Goal: Check status: Check status

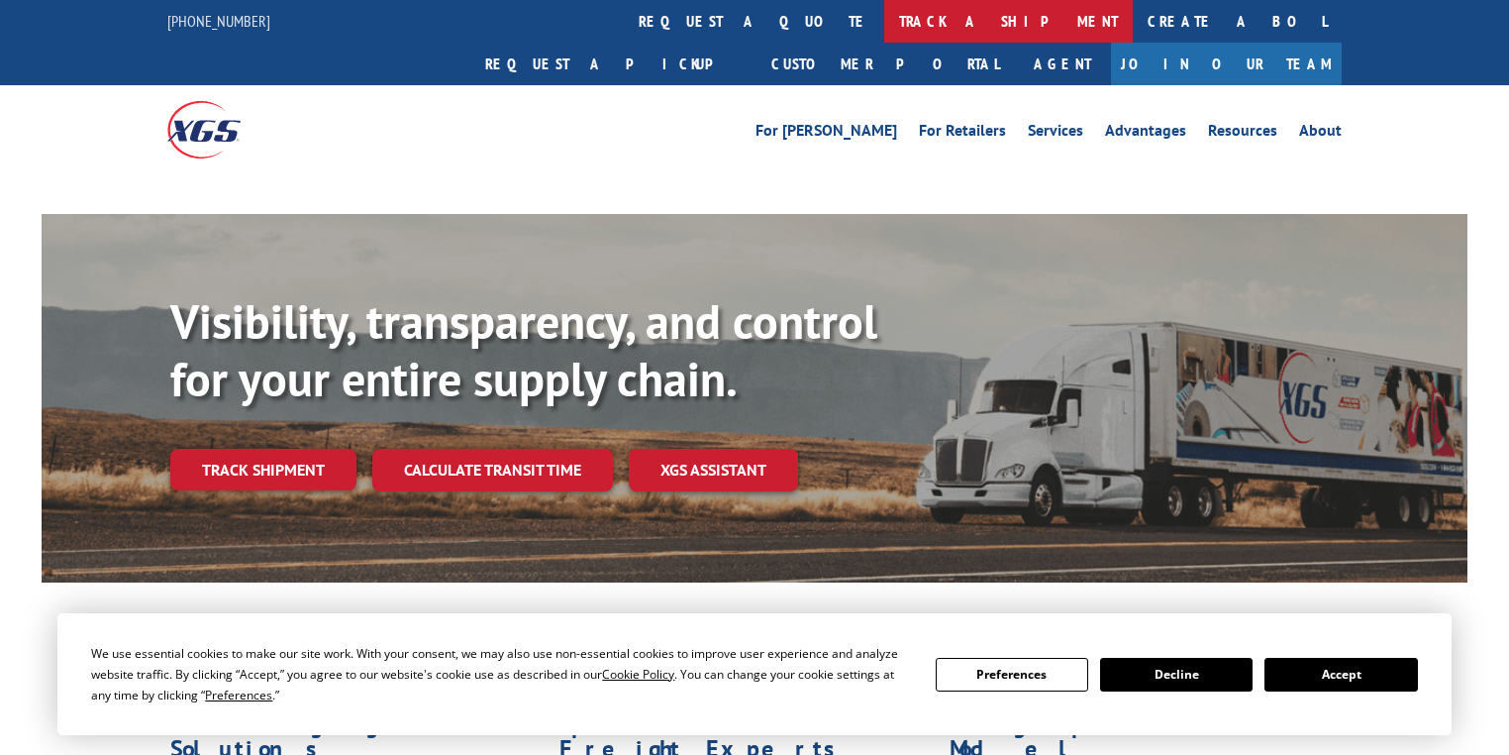
click at [884, 19] on link "track a shipment" at bounding box center [1008, 21] width 249 height 43
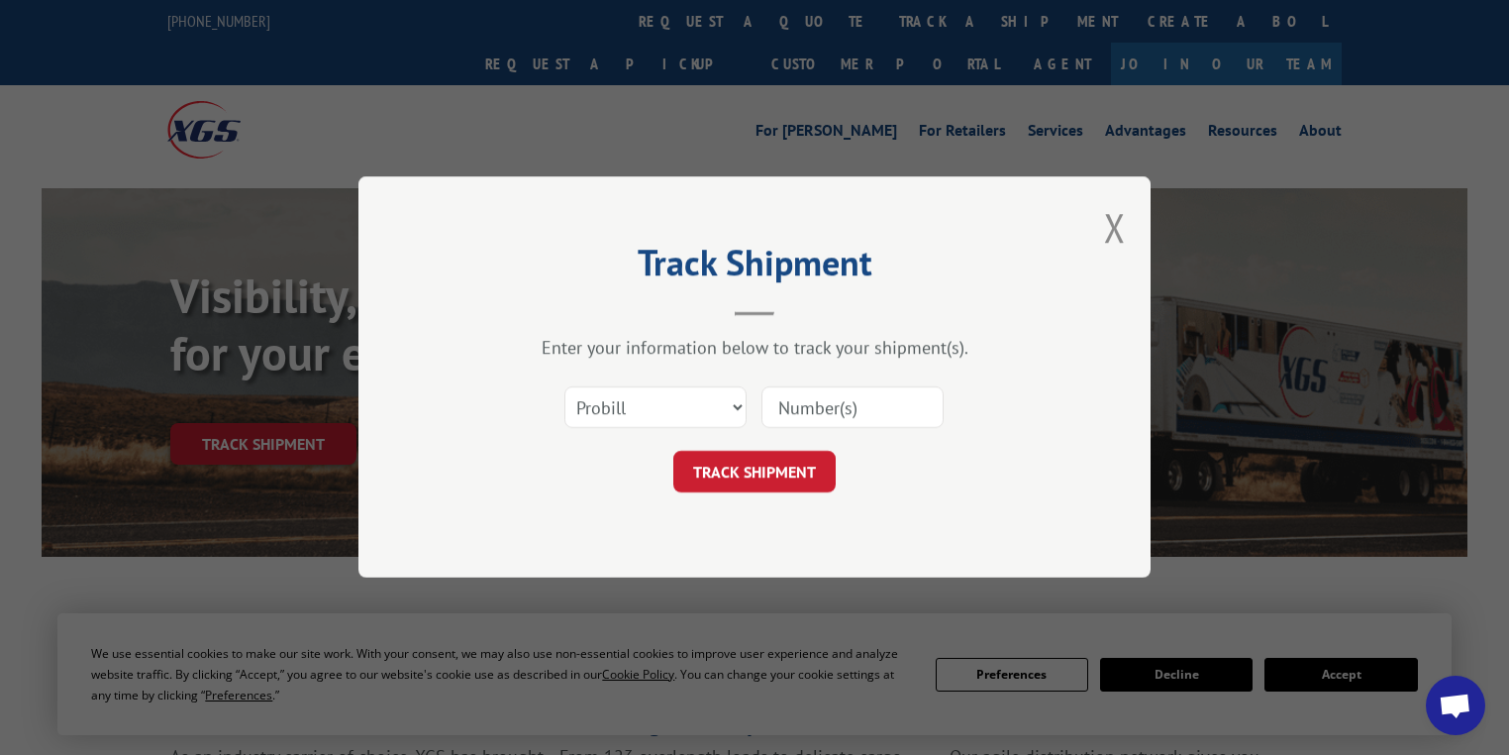
click at [621, 408] on select "Select category... Probill BOL PO" at bounding box center [655, 408] width 182 height 42
select select "po"
click at [564, 387] on select "Select category... Probill BOL PO" at bounding box center [655, 408] width 182 height 42
click at [827, 396] on input at bounding box center [852, 408] width 182 height 42
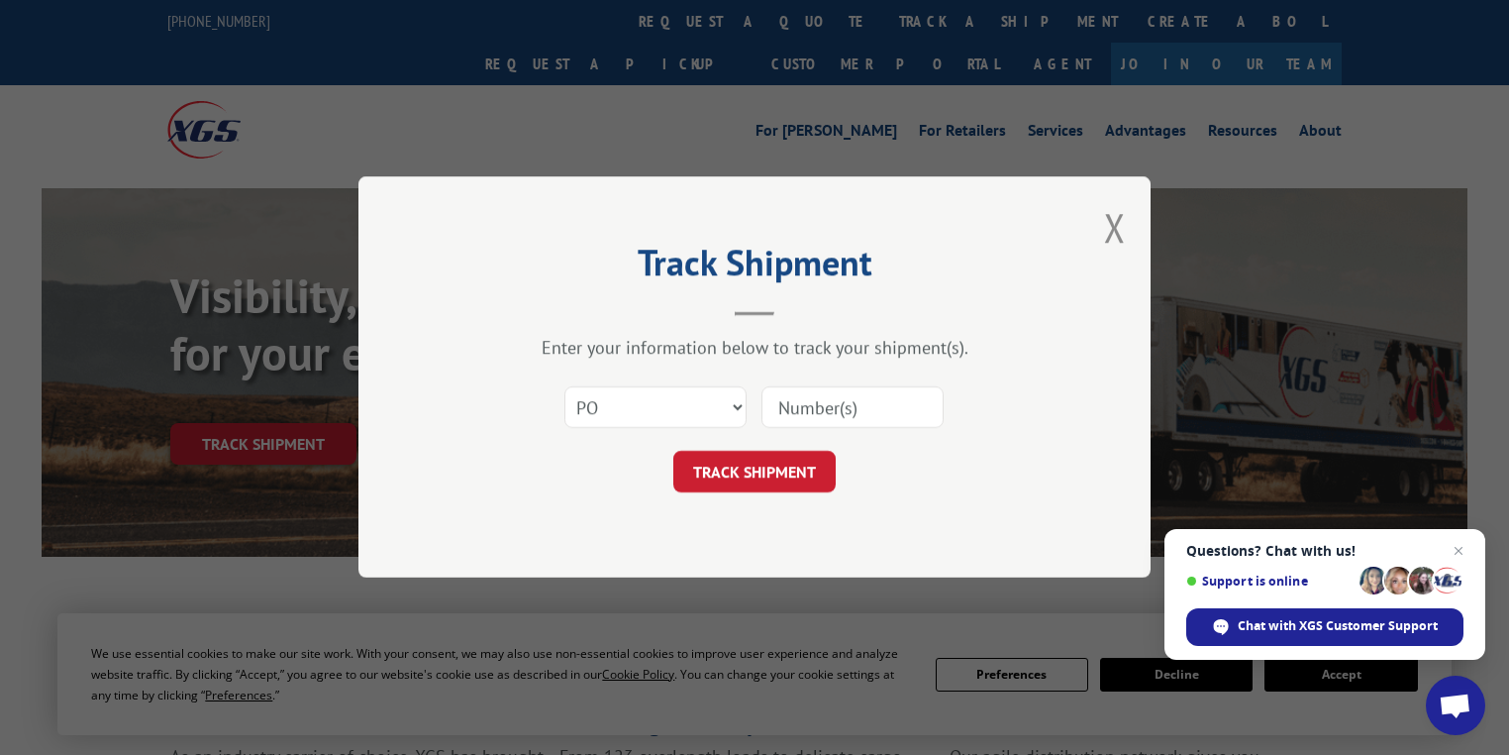
paste input "44509108"
type input "44509108"
click at [792, 477] on button "TRACK SHIPMENT" at bounding box center [754, 473] width 162 height 42
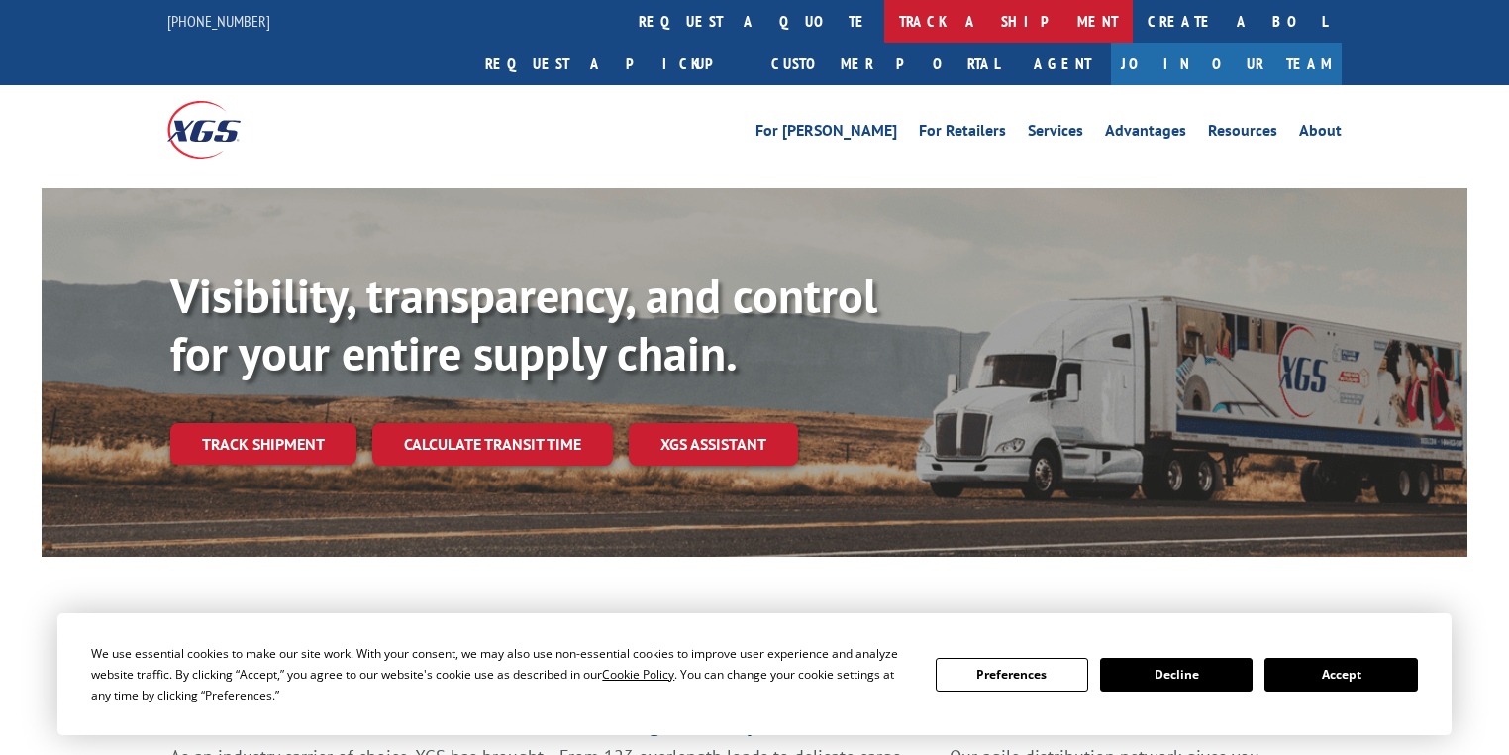
click at [884, 32] on link "track a shipment" at bounding box center [1008, 21] width 249 height 43
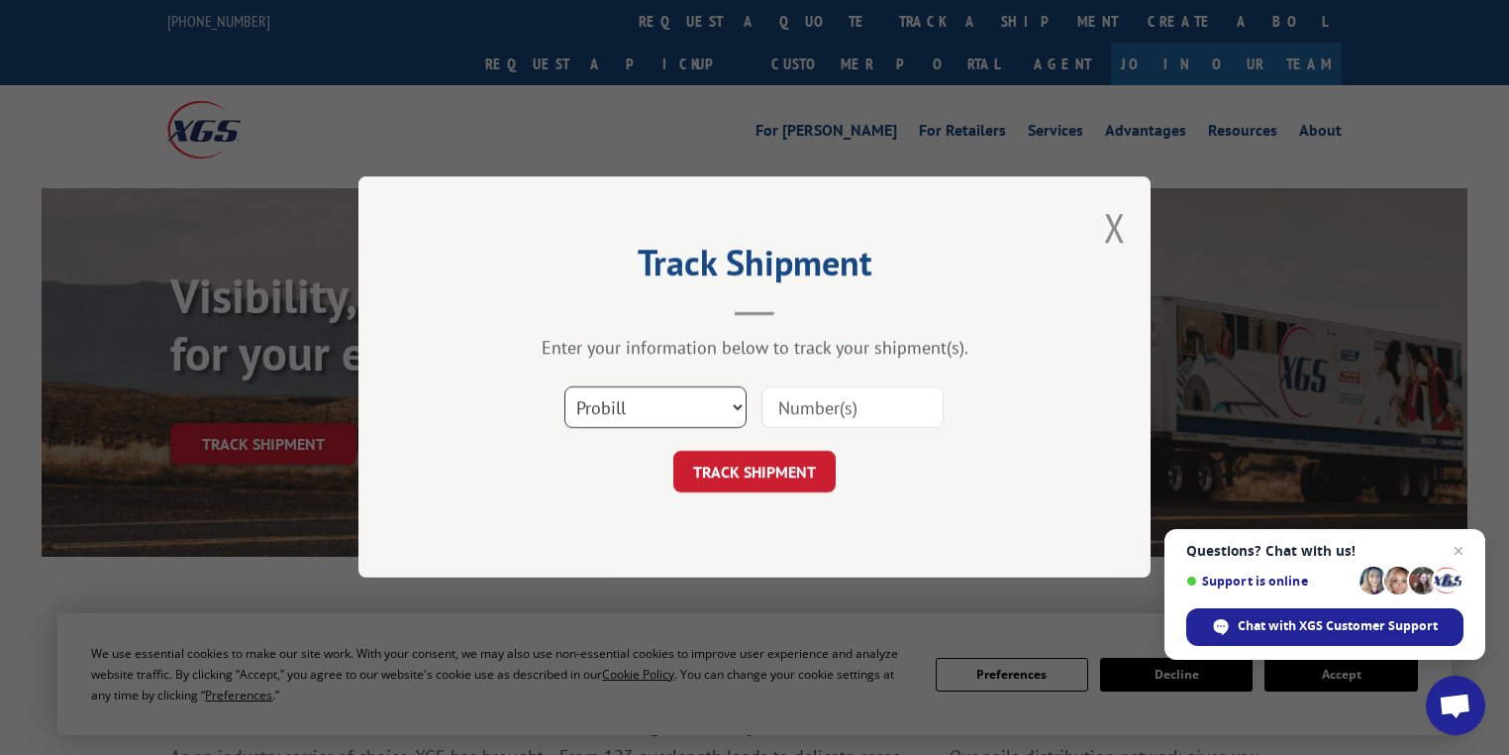
click at [601, 403] on select "Select category... Probill BOL PO" at bounding box center [655, 408] width 182 height 42
select select "po"
click at [564, 387] on select "Select category... Probill BOL PO" at bounding box center [655, 408] width 182 height 42
click at [831, 395] on input at bounding box center [852, 408] width 182 height 42
paste input "11536153"
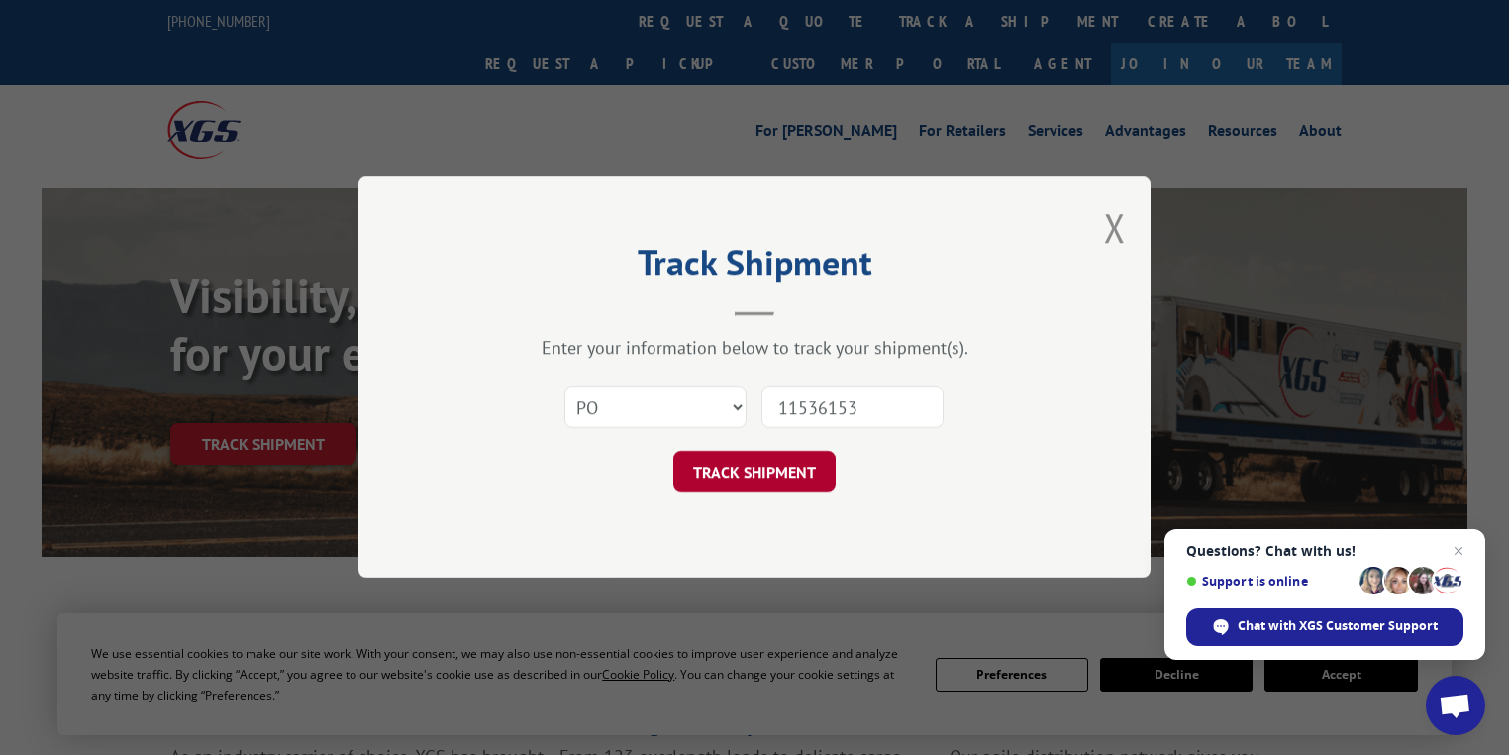
type input "11536153"
click at [808, 479] on button "TRACK SHIPMENT" at bounding box center [754, 473] width 162 height 42
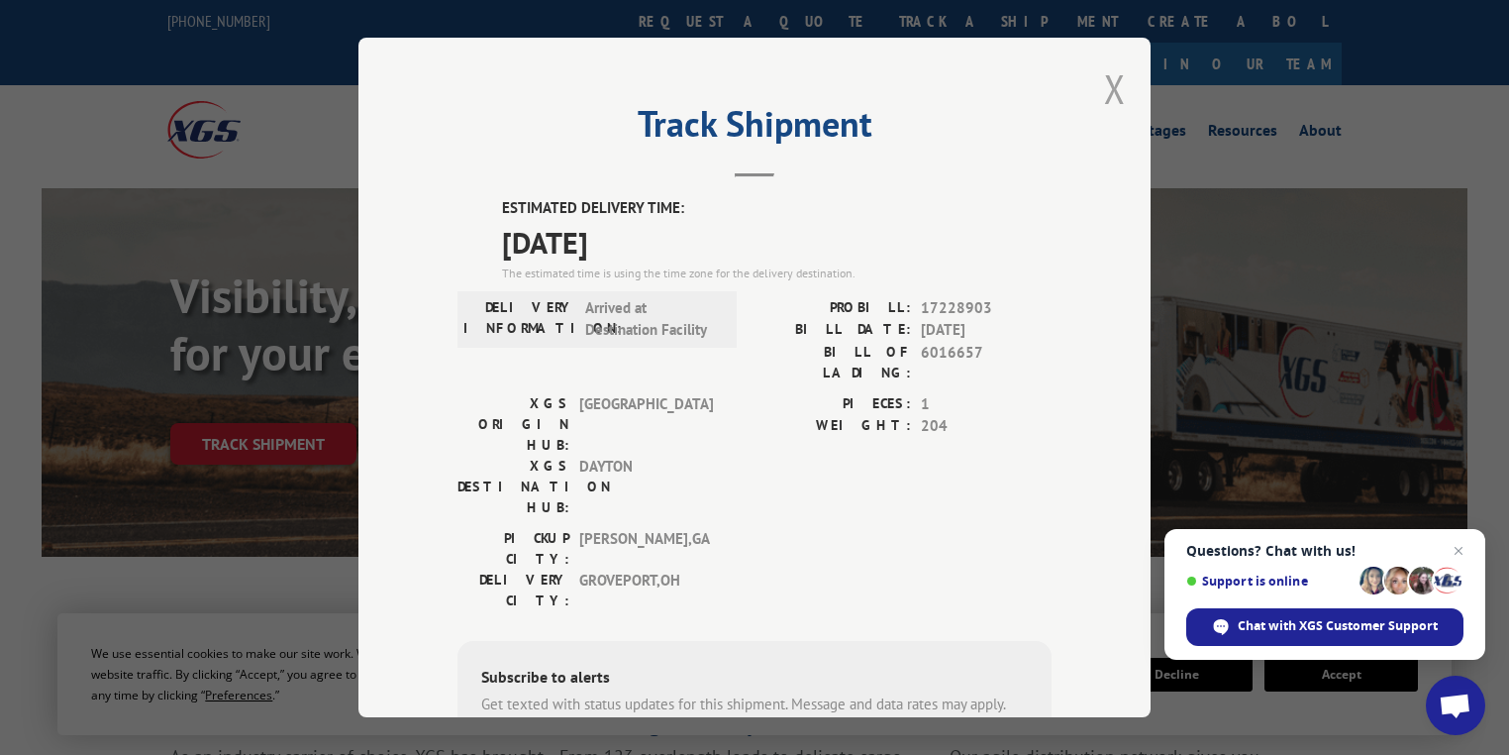
click at [1117, 96] on button "Close modal" at bounding box center [1115, 88] width 22 height 52
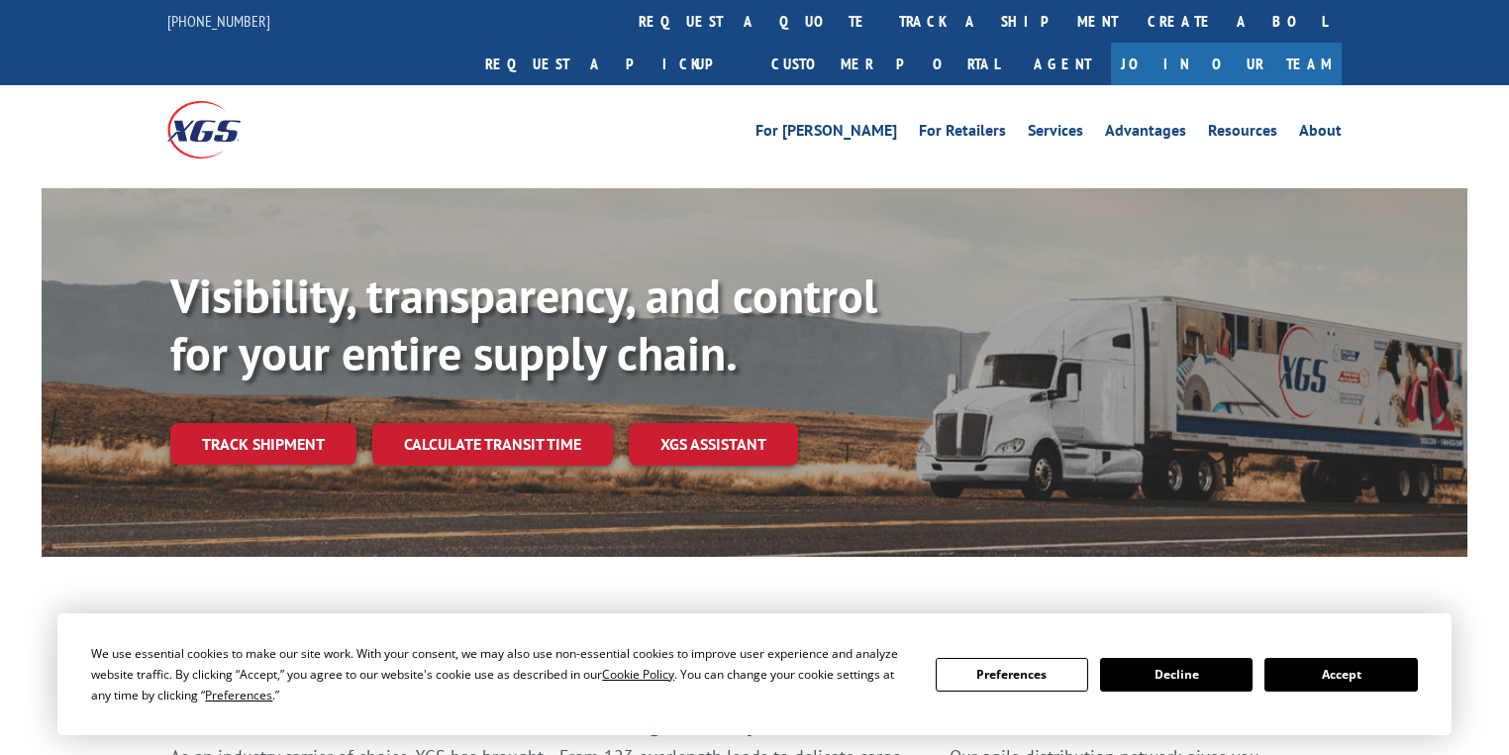
click at [884, 17] on link "track a shipment" at bounding box center [1008, 21] width 249 height 43
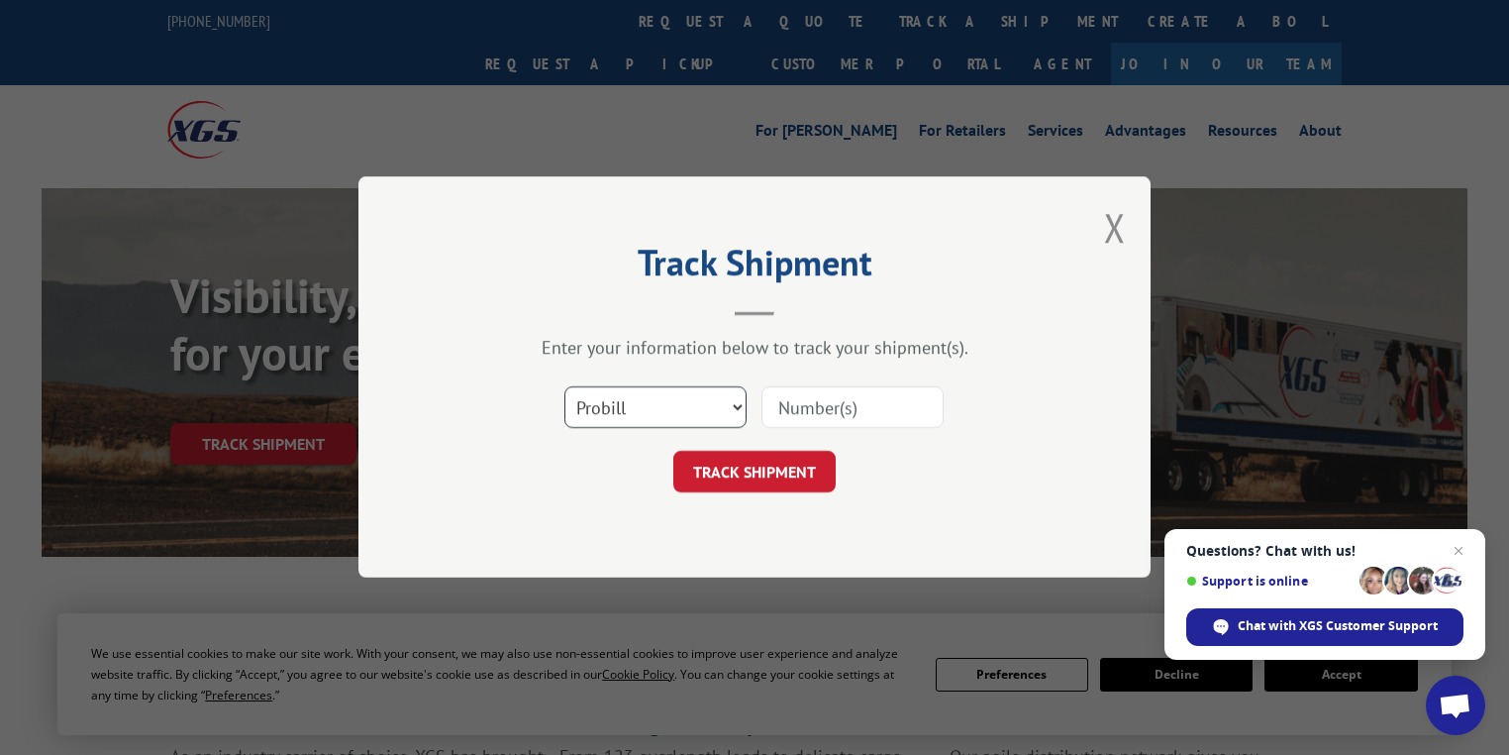
click at [619, 418] on select "Select category... Probill BOL PO" at bounding box center [655, 408] width 182 height 42
select select "po"
click at [564, 387] on select "Select category... Probill BOL PO" at bounding box center [655, 408] width 182 height 42
click at [831, 404] on input at bounding box center [852, 408] width 182 height 42
paste input "85507270"
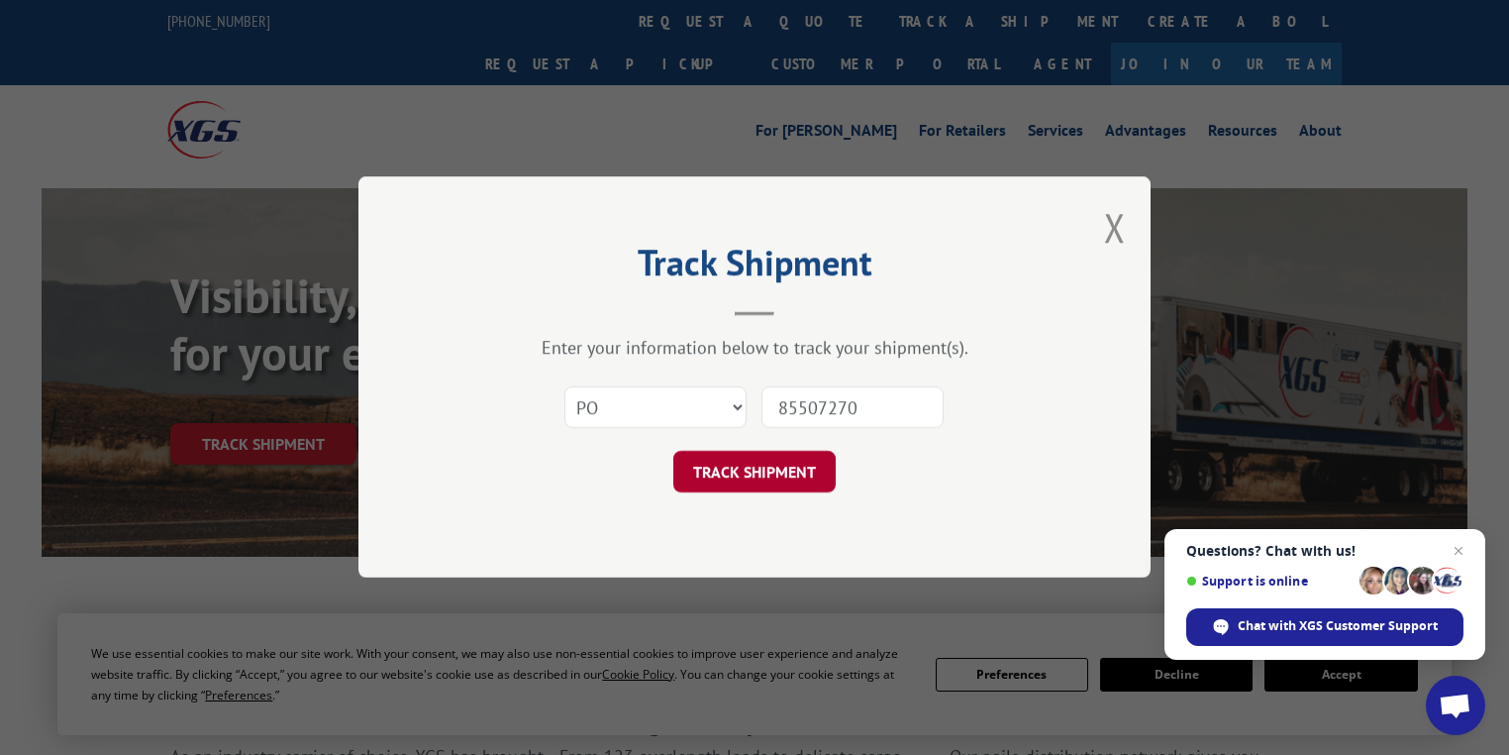
type input "85507270"
click at [799, 470] on button "TRACK SHIPMENT" at bounding box center [754, 473] width 162 height 42
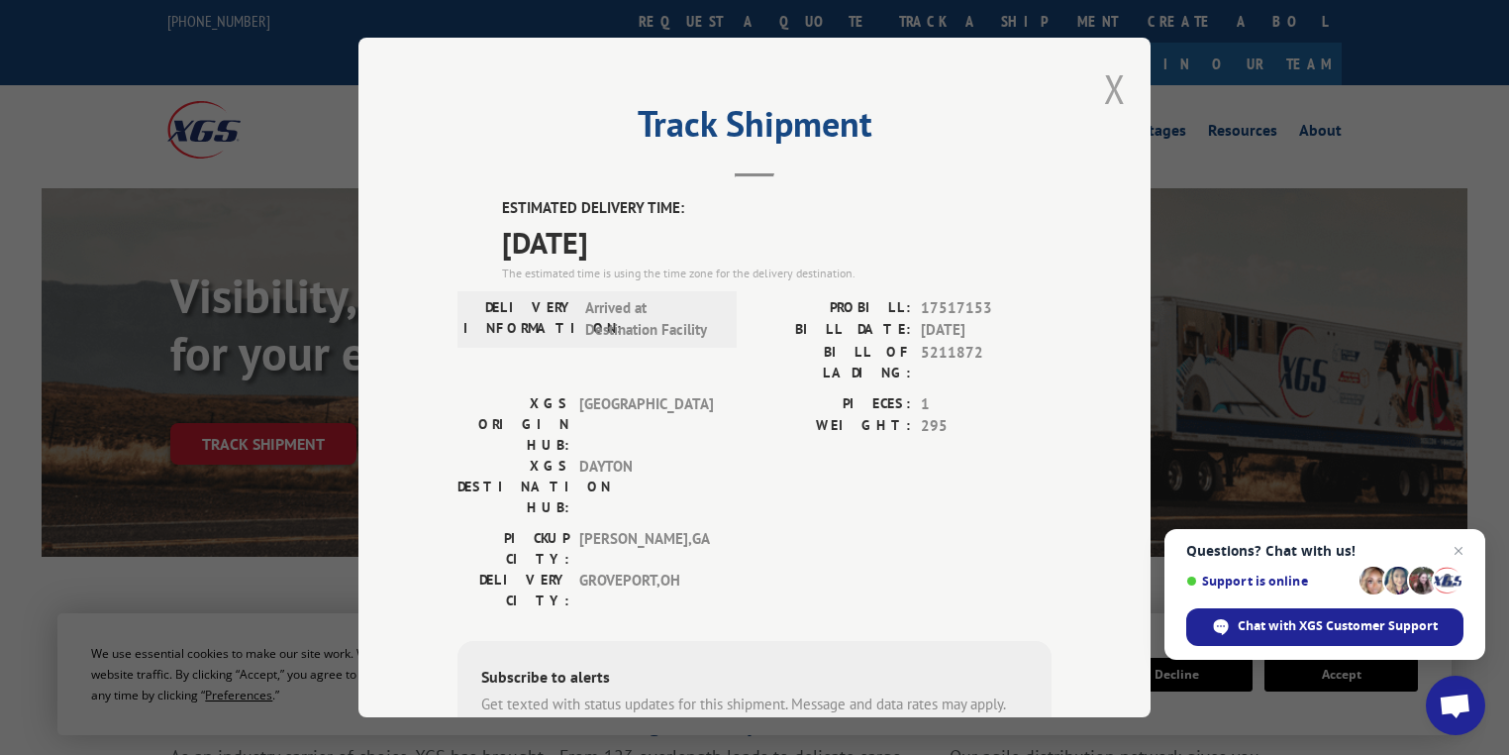
click at [1116, 83] on button "Close modal" at bounding box center [1115, 88] width 22 height 52
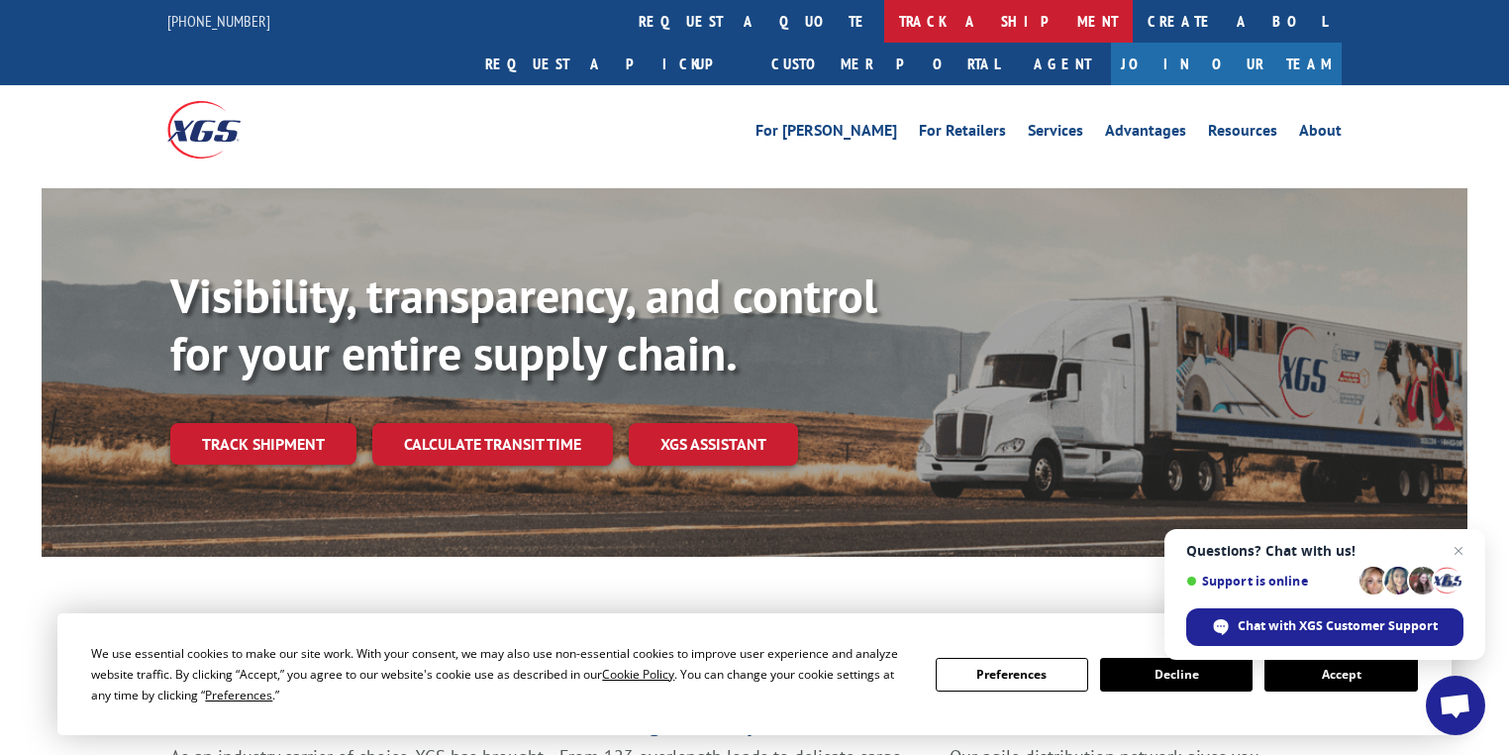
click at [884, 32] on link "track a shipment" at bounding box center [1008, 21] width 249 height 43
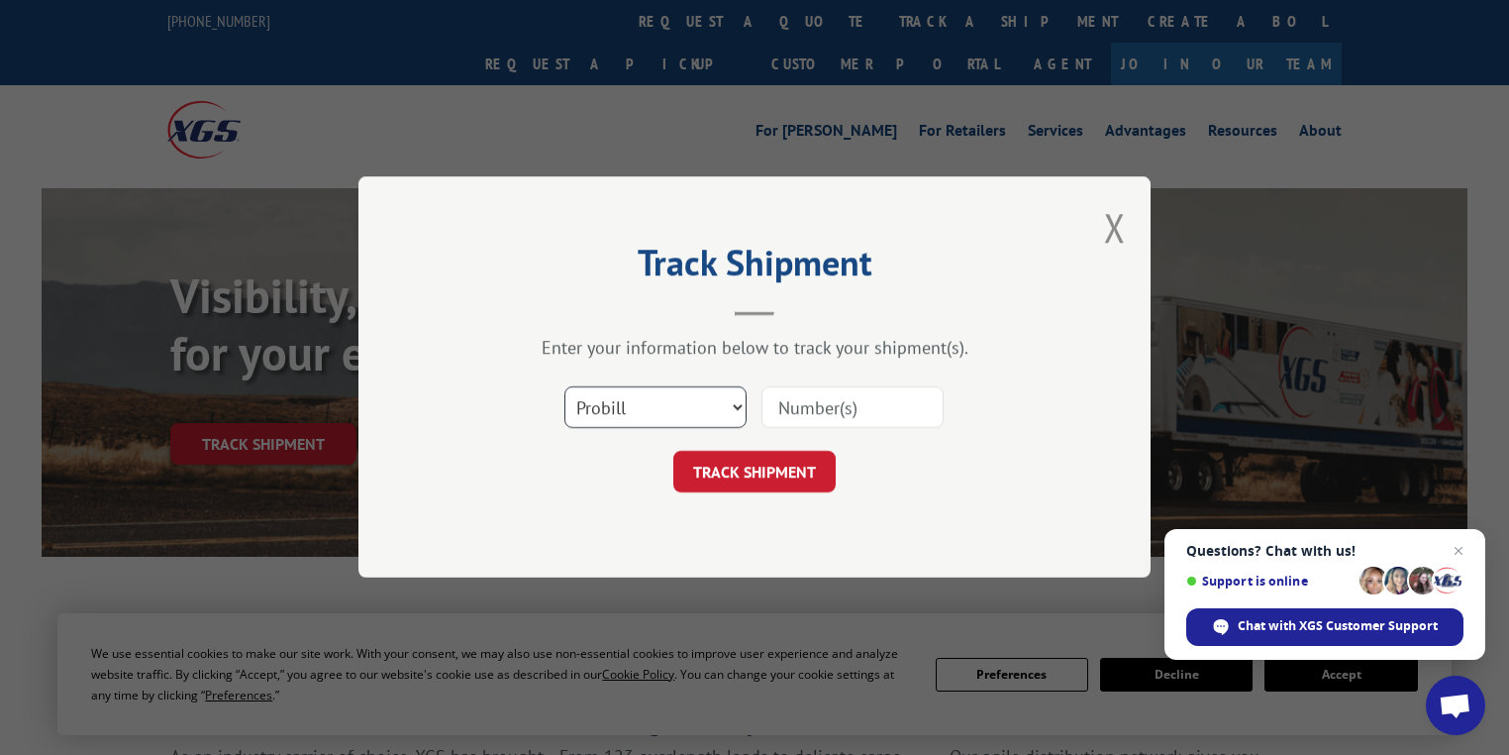
drag, startPoint x: 617, startPoint y: 404, endPoint x: 618, endPoint y: 392, distance: 11.9
click at [617, 404] on select "Select category... Probill BOL PO" at bounding box center [655, 408] width 182 height 42
select select "po"
click at [564, 387] on select "Select category... Probill BOL PO" at bounding box center [655, 408] width 182 height 42
click at [792, 407] on input at bounding box center [852, 408] width 182 height 42
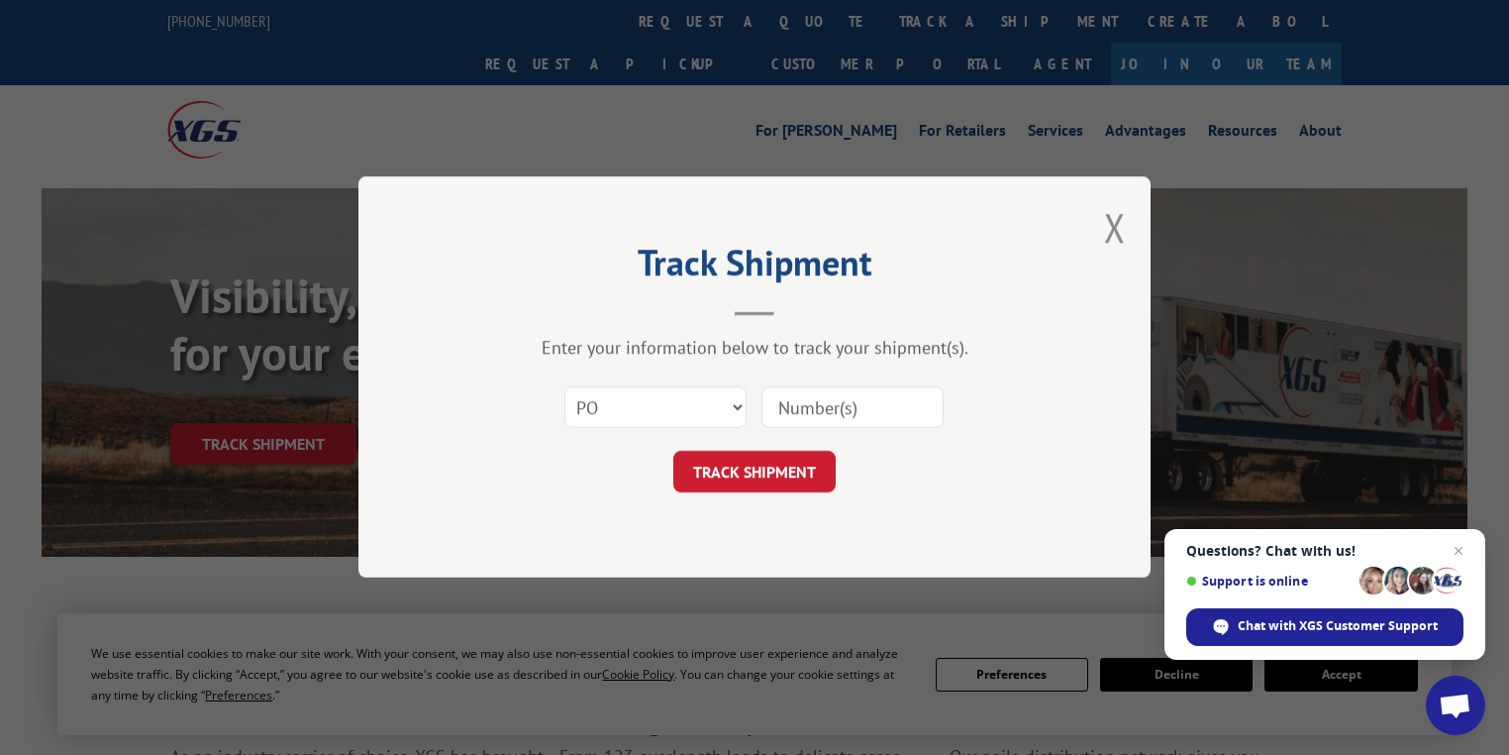
paste input "85507270"
type input "85507270"
click at [768, 464] on button "TRACK SHIPMENT" at bounding box center [754, 473] width 162 height 42
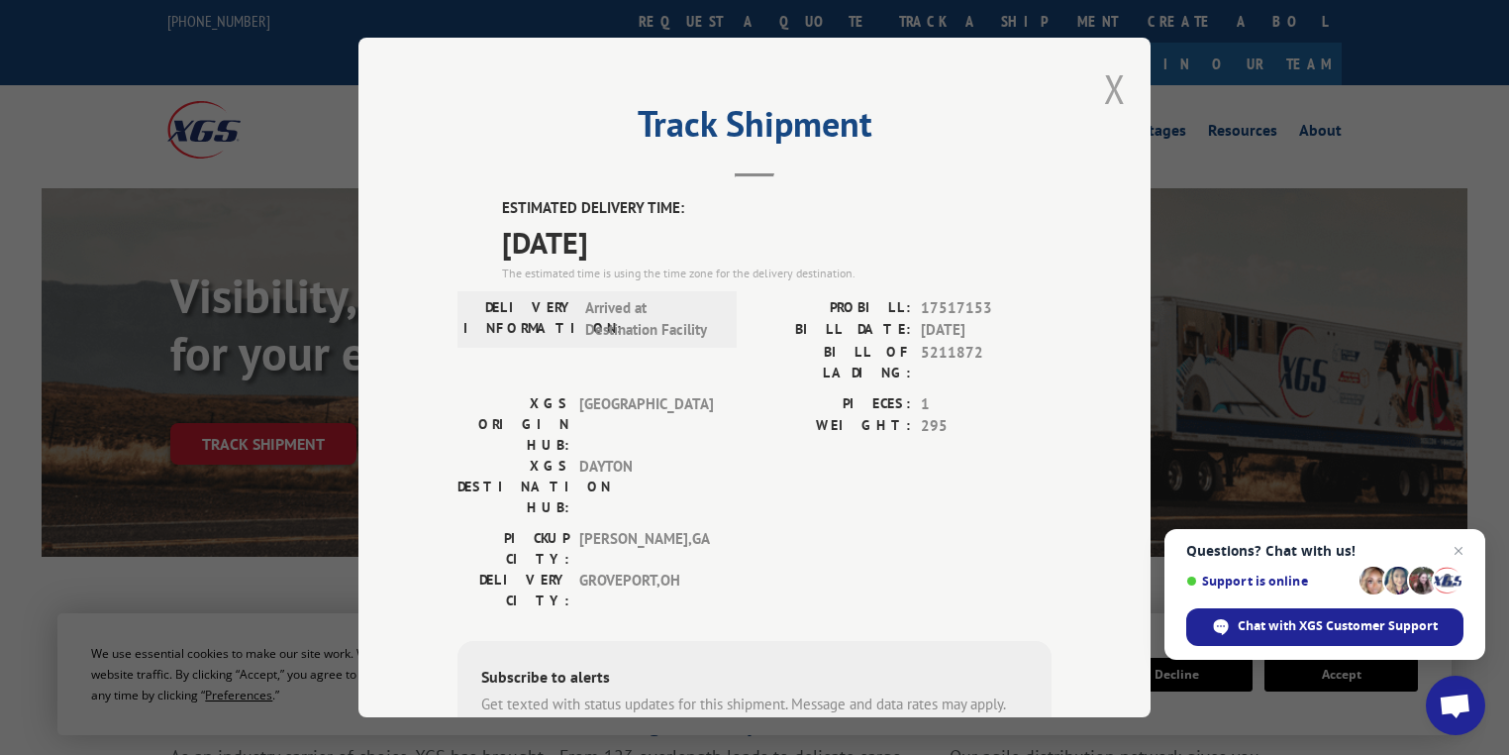
click at [1109, 93] on button "Close modal" at bounding box center [1115, 88] width 22 height 52
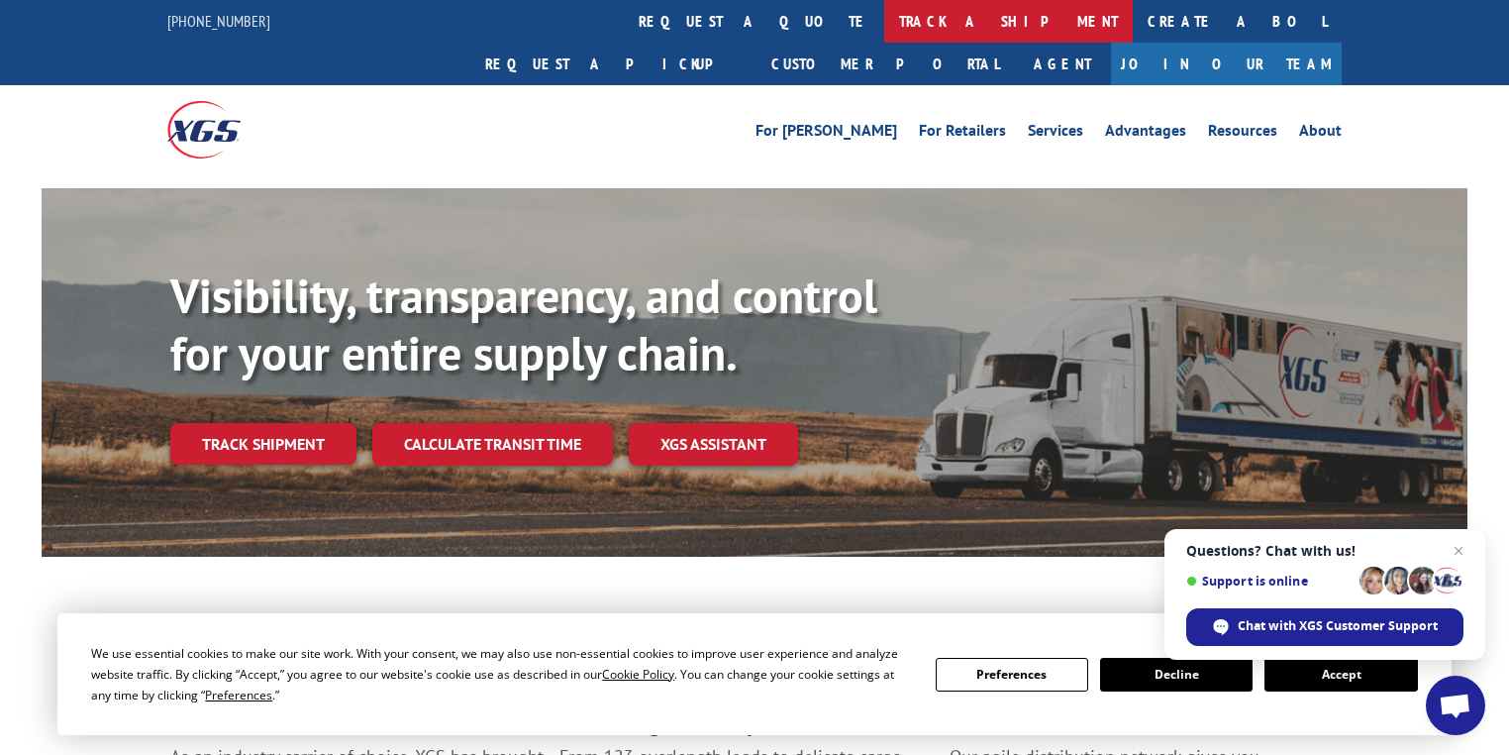
click at [884, 37] on link "track a shipment" at bounding box center [1008, 21] width 249 height 43
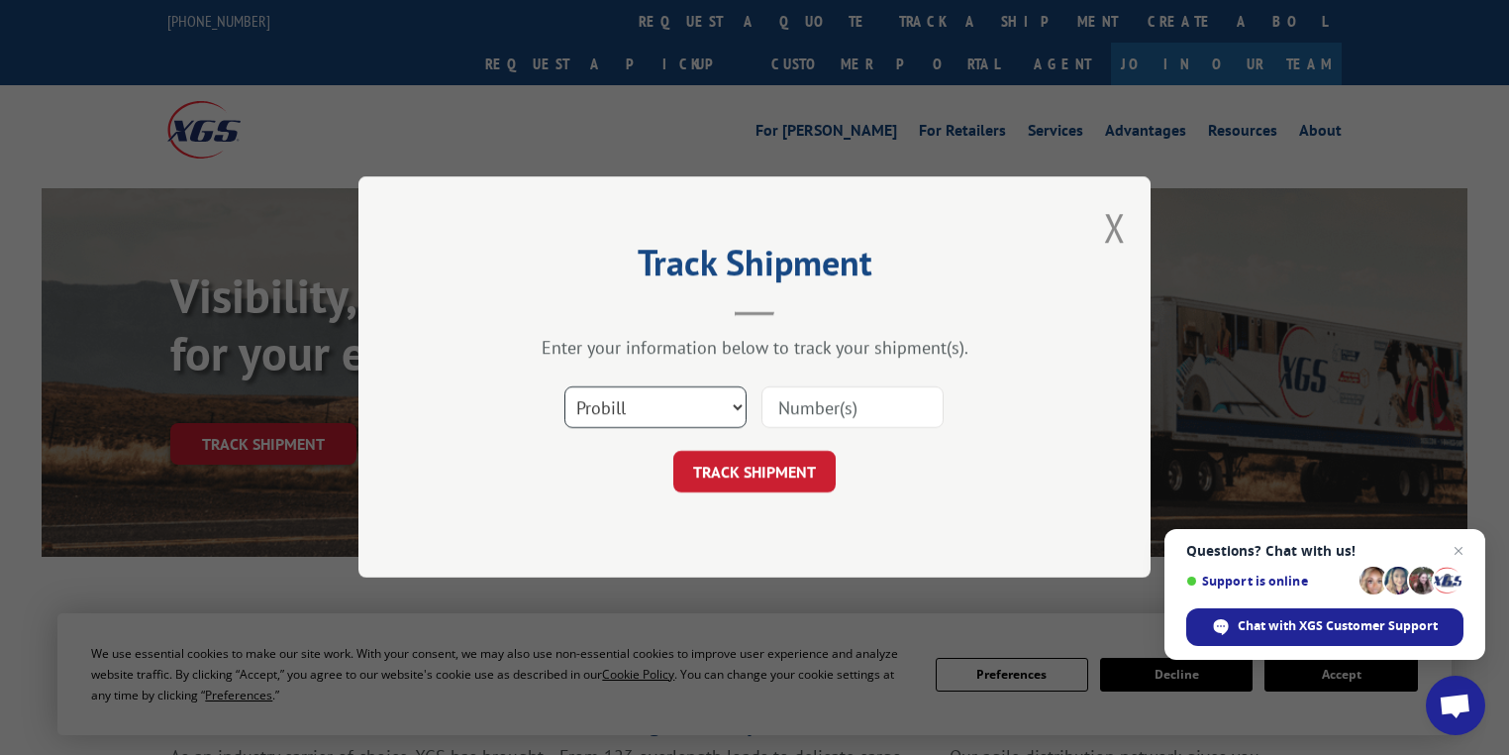
click at [641, 412] on select "Select category... Probill BOL PO" at bounding box center [655, 408] width 182 height 42
select select "po"
click at [564, 387] on select "Select category... Probill BOL PO" at bounding box center [655, 408] width 182 height 42
click at [832, 410] on input at bounding box center [852, 408] width 182 height 42
paste input "87506435"
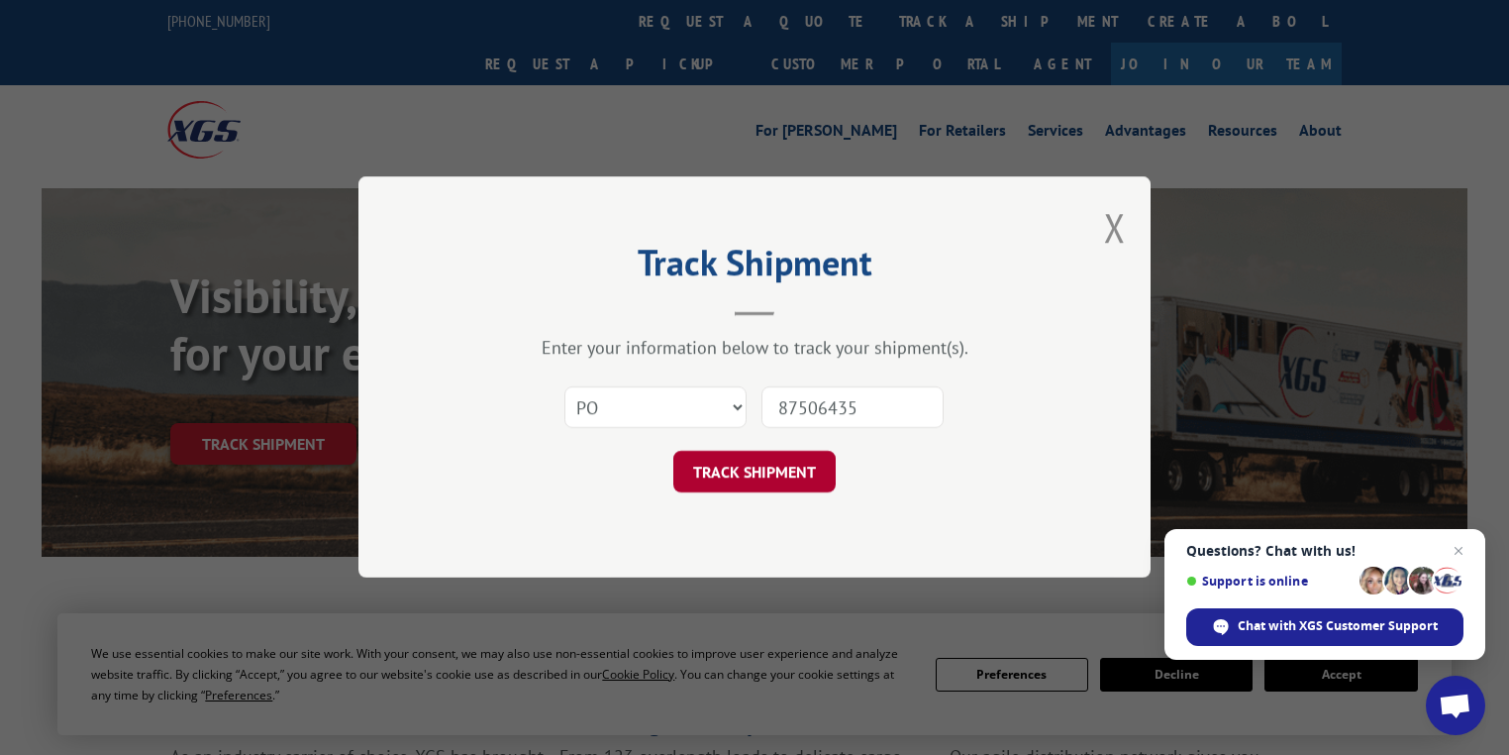
type input "87506435"
click at [768, 479] on button "TRACK SHIPMENT" at bounding box center [754, 473] width 162 height 42
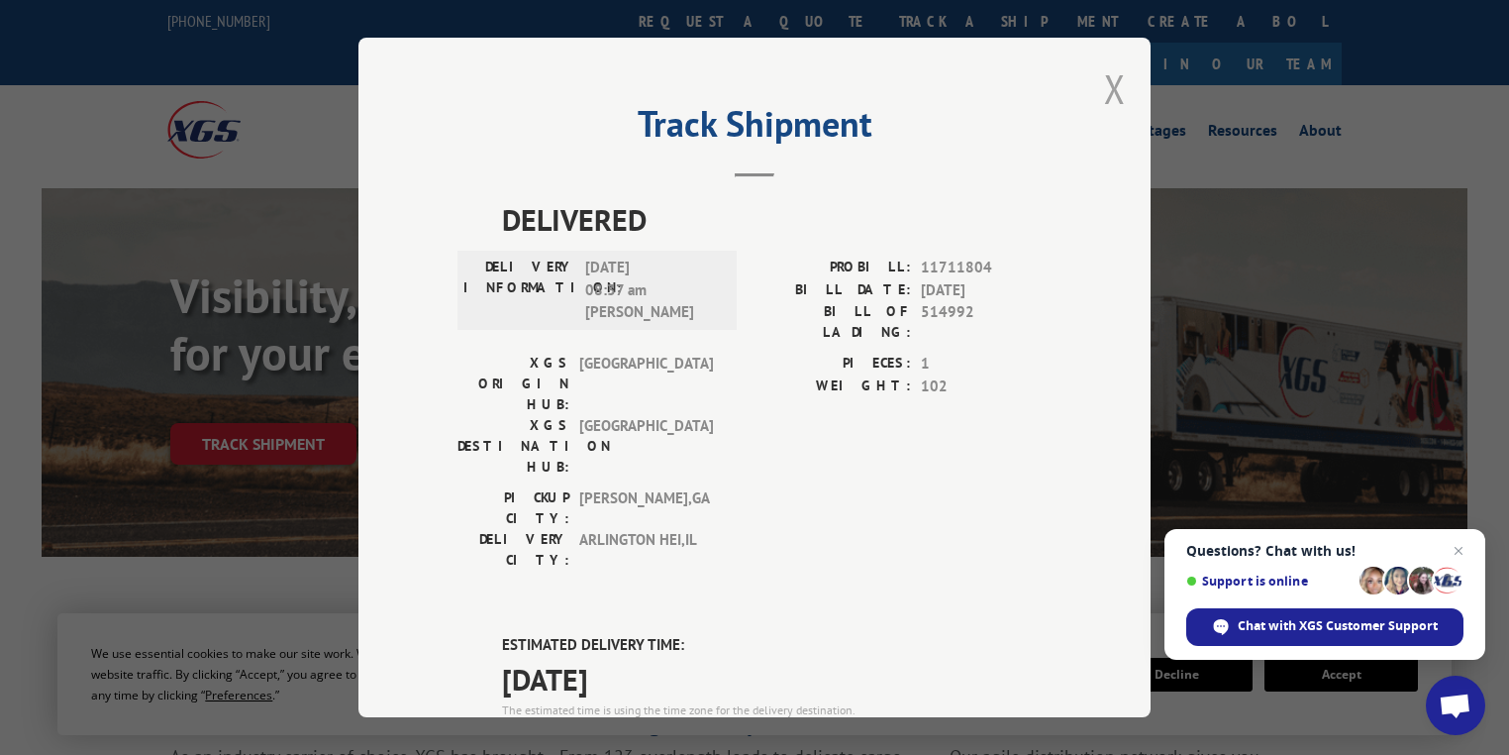
click at [1105, 89] on button "Close modal" at bounding box center [1115, 88] width 22 height 52
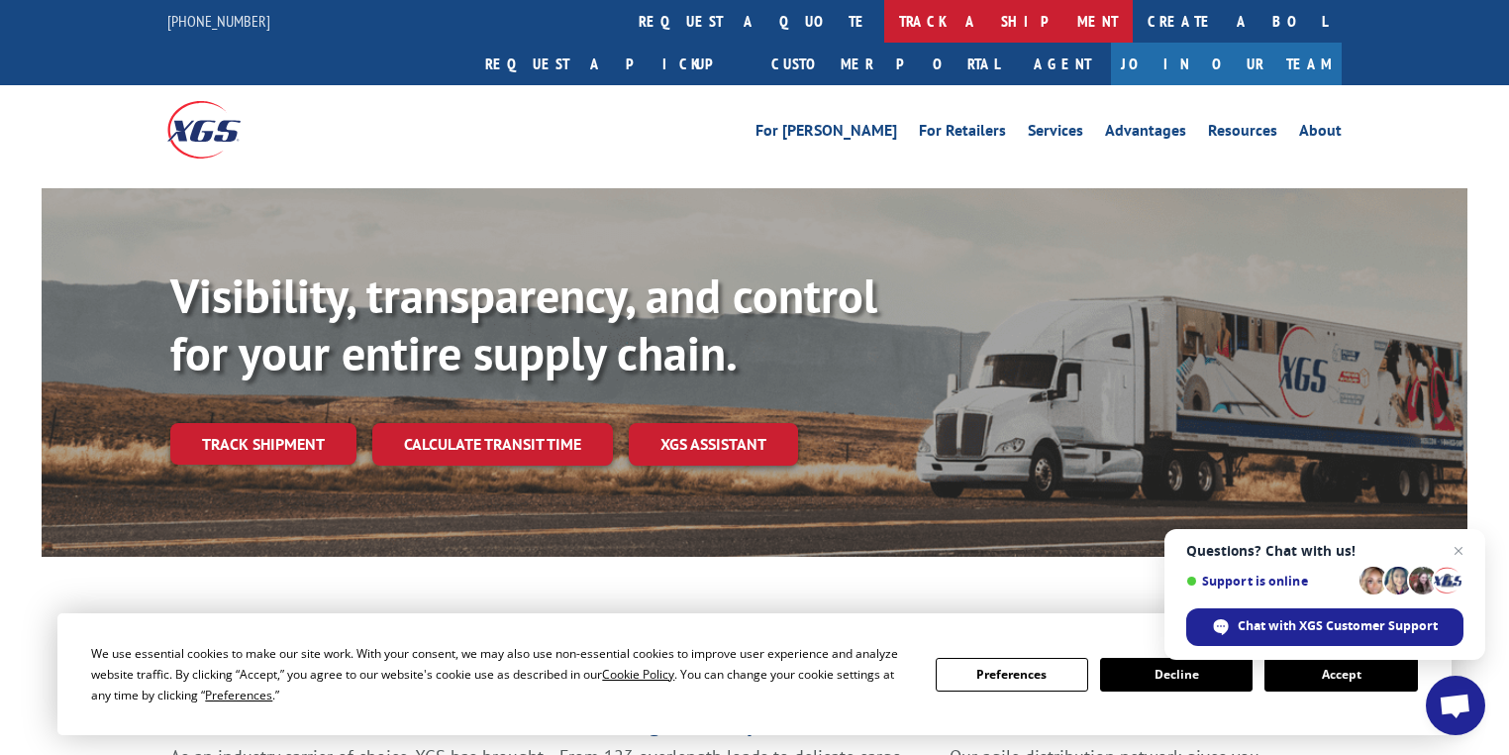
click at [884, 32] on link "track a shipment" at bounding box center [1008, 21] width 249 height 43
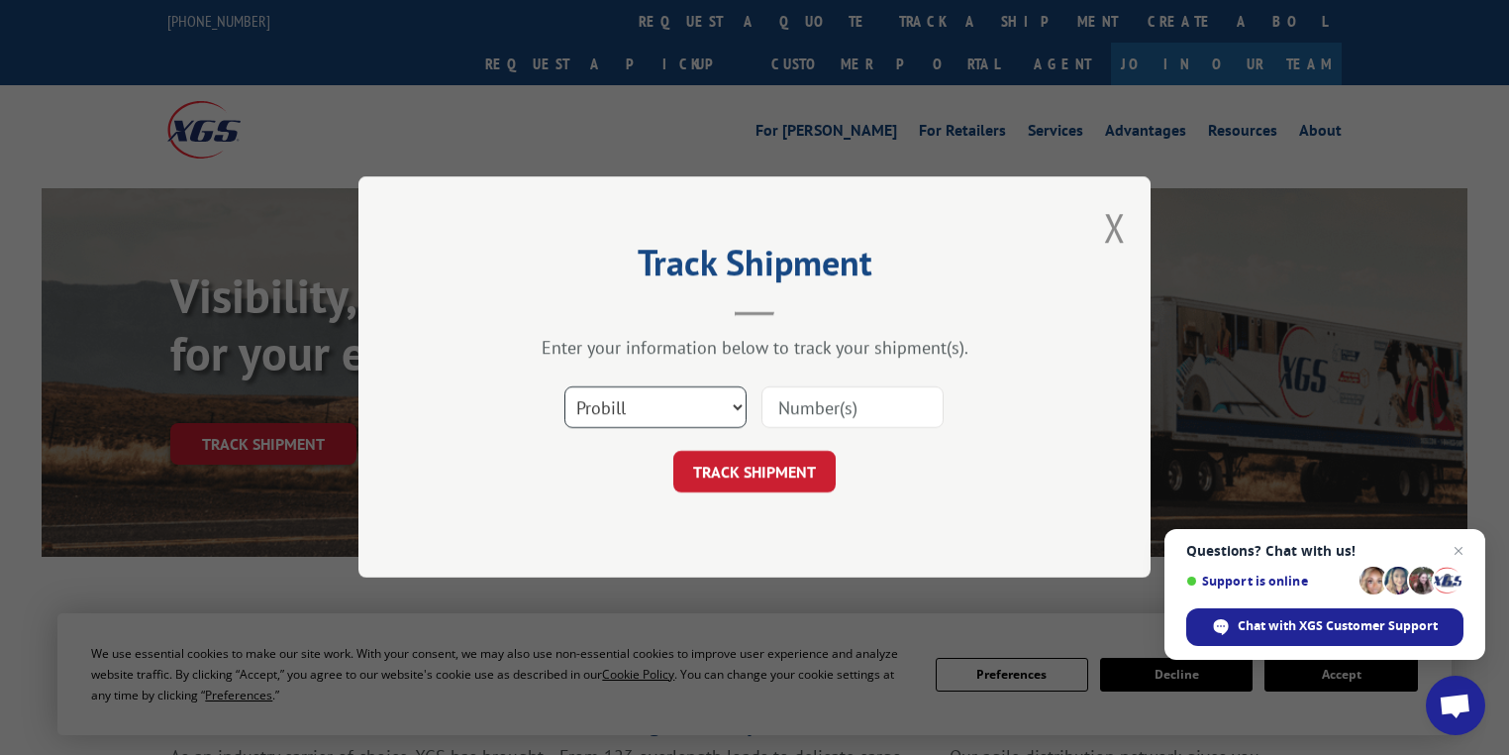
click at [647, 395] on select "Select category... Probill BOL PO" at bounding box center [655, 408] width 182 height 42
select select "po"
click at [564, 387] on select "Select category... Probill BOL PO" at bounding box center [655, 408] width 182 height 42
click at [820, 404] on input at bounding box center [852, 408] width 182 height 42
paste input "87506417"
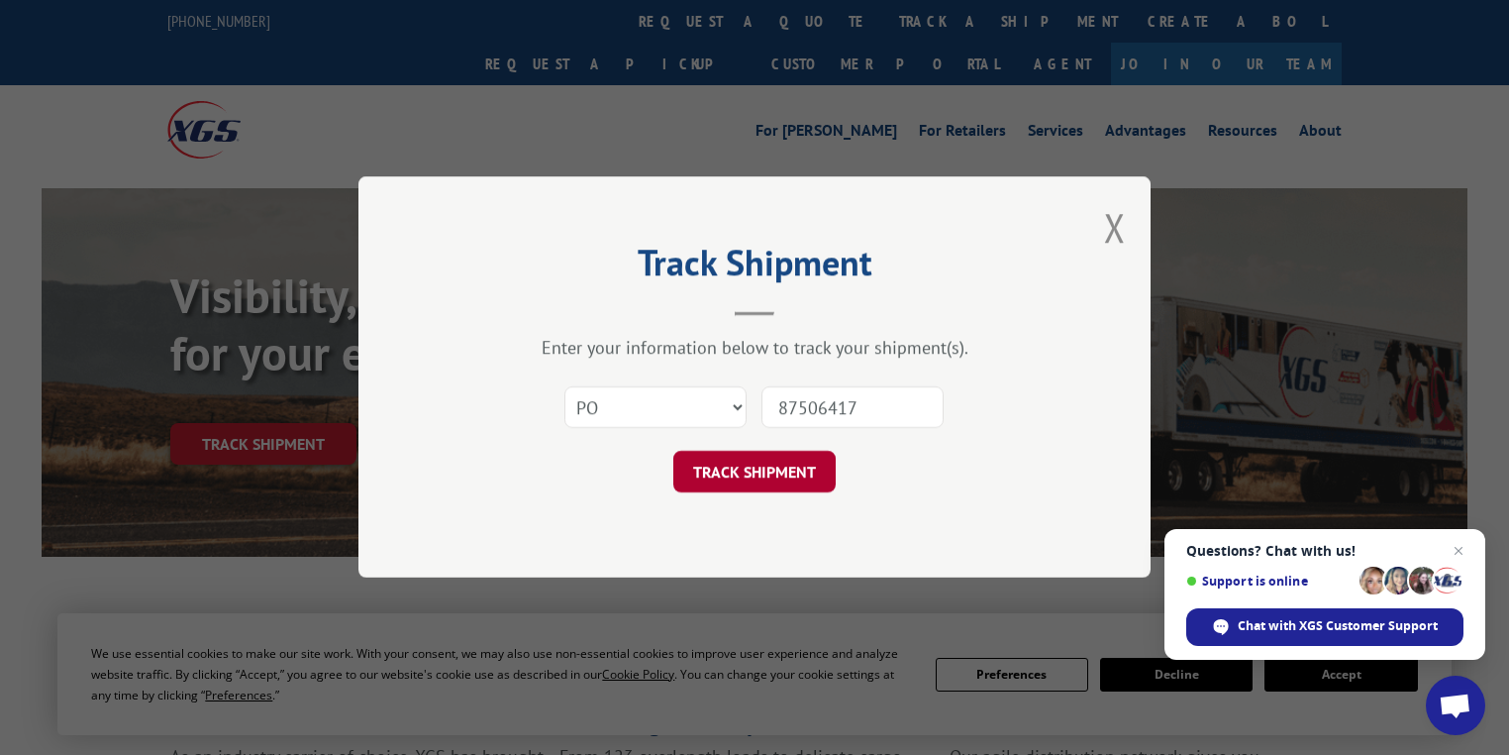
type input "87506417"
click at [783, 469] on button "TRACK SHIPMENT" at bounding box center [754, 473] width 162 height 42
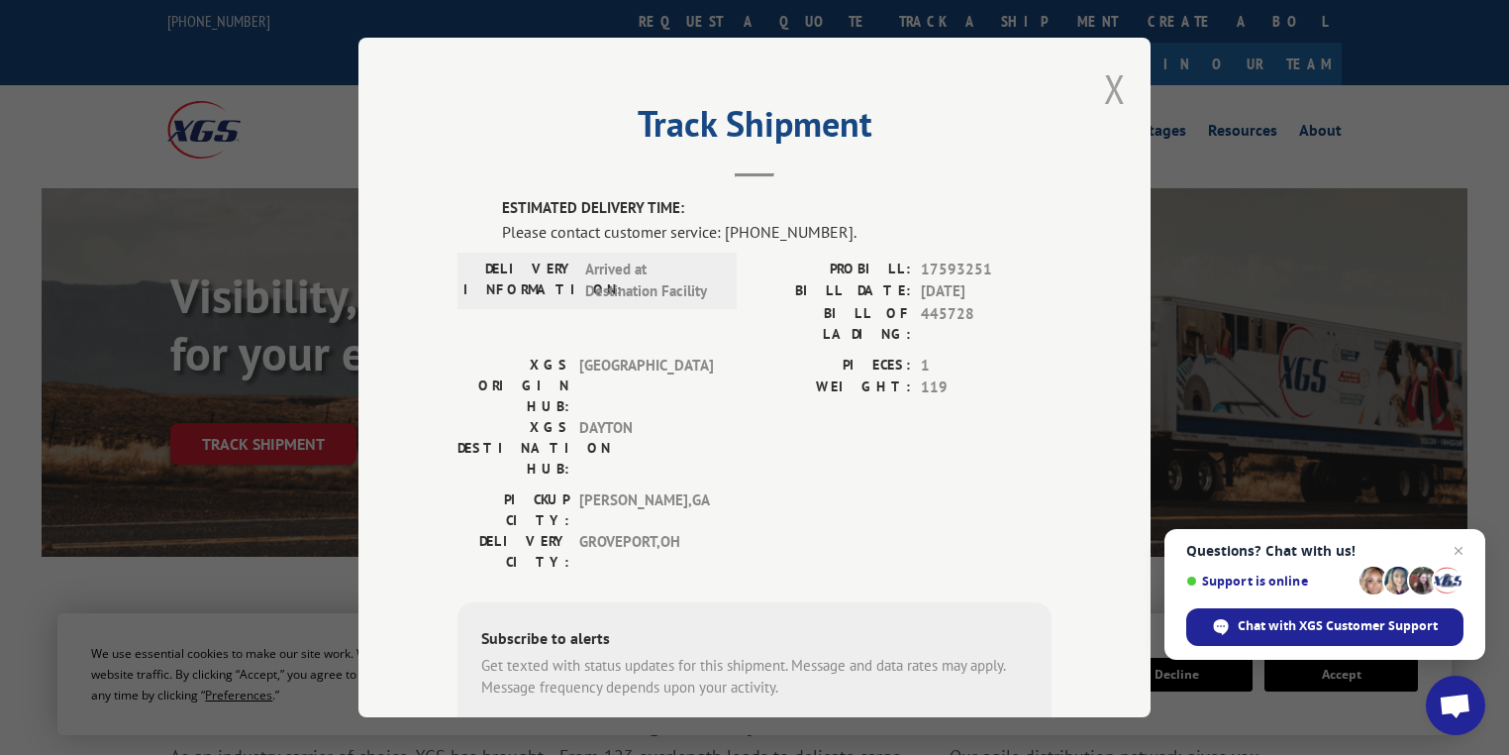
click at [1115, 87] on button "Close modal" at bounding box center [1115, 88] width 22 height 52
